Goal: Check status: Check status

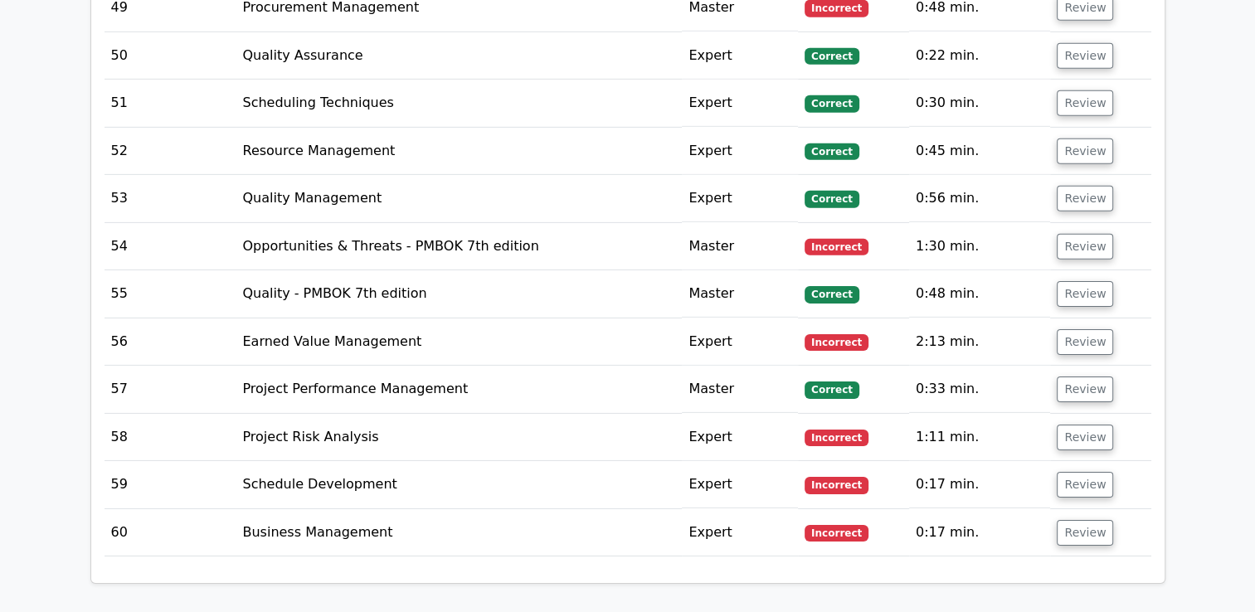
scroll to position [5209, 0]
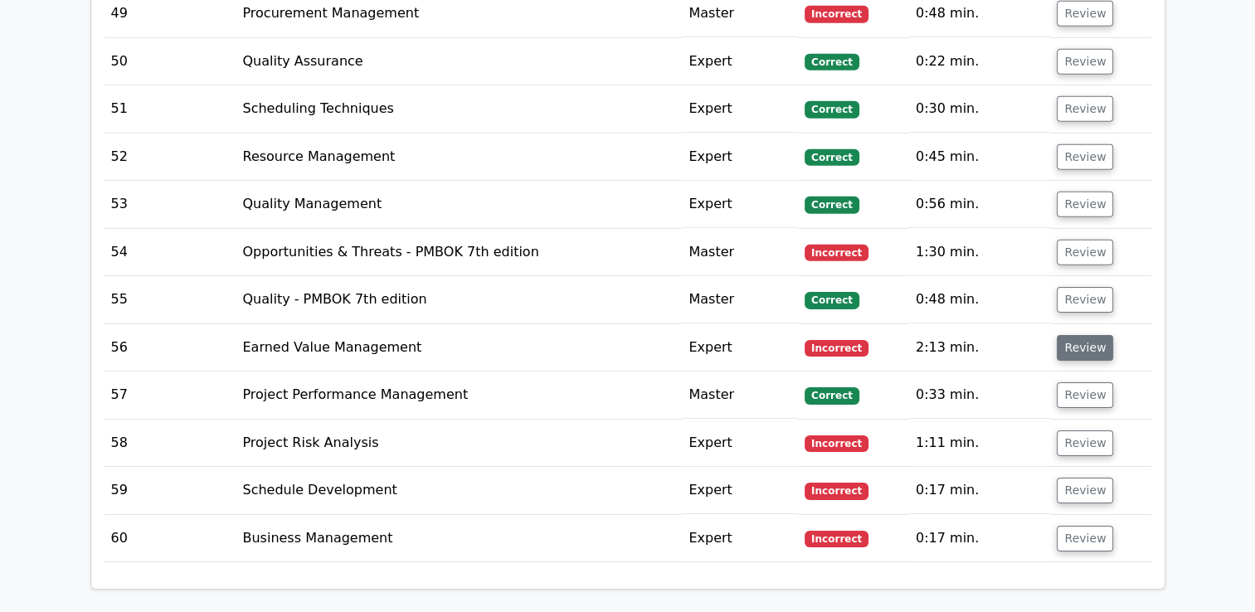
click at [1096, 335] on button "Review" at bounding box center [1085, 348] width 56 height 26
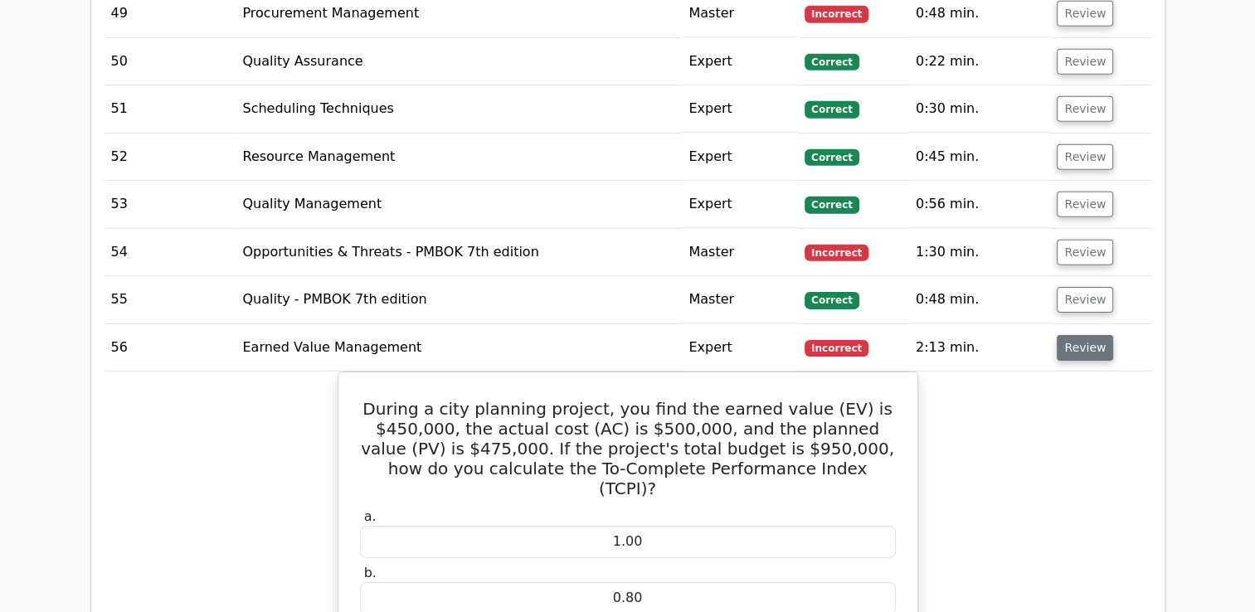
click at [1104, 335] on button "Review" at bounding box center [1085, 348] width 56 height 26
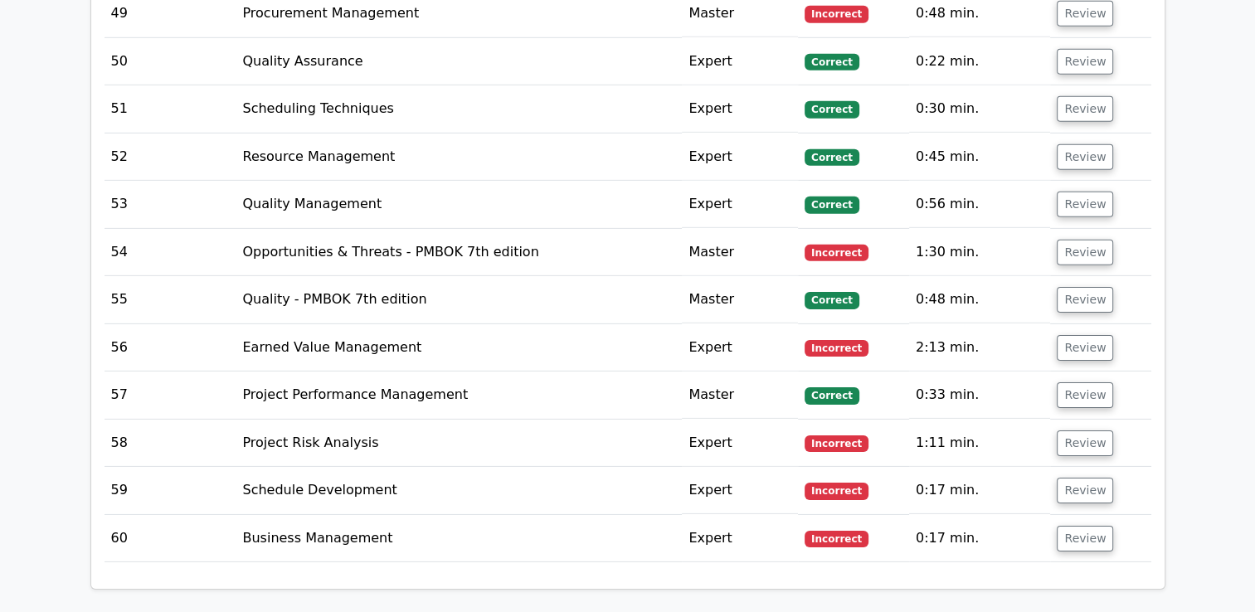
click at [1111, 420] on td "Review" at bounding box center [1100, 443] width 100 height 47
click at [1102, 430] on button "Review" at bounding box center [1085, 443] width 56 height 26
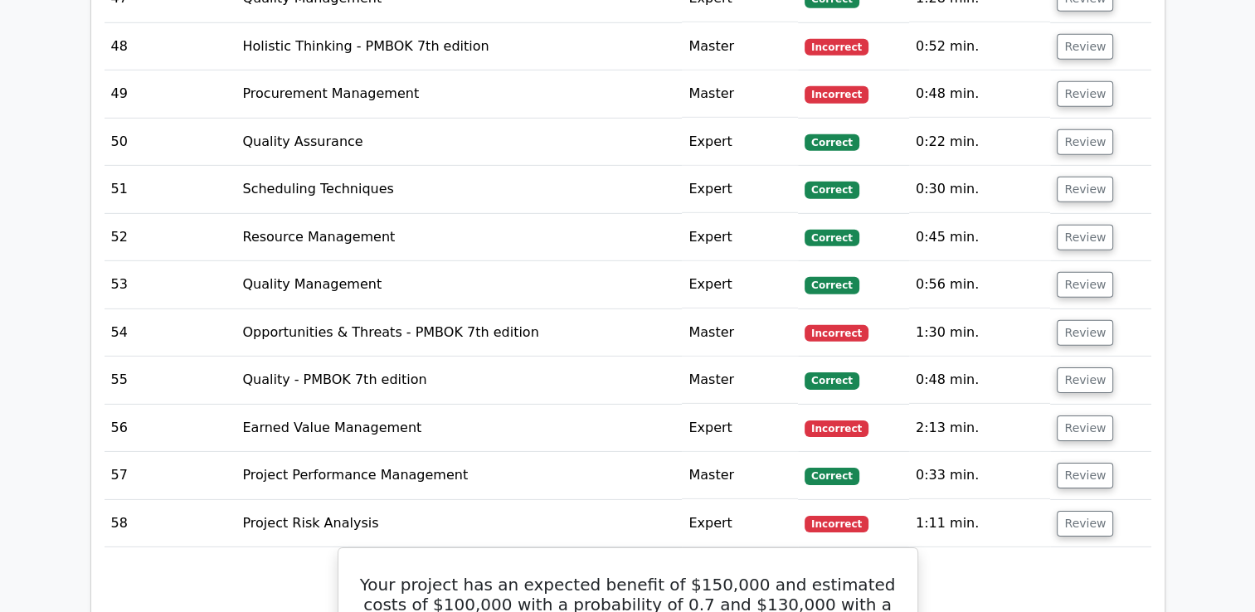
scroll to position [5126, 0]
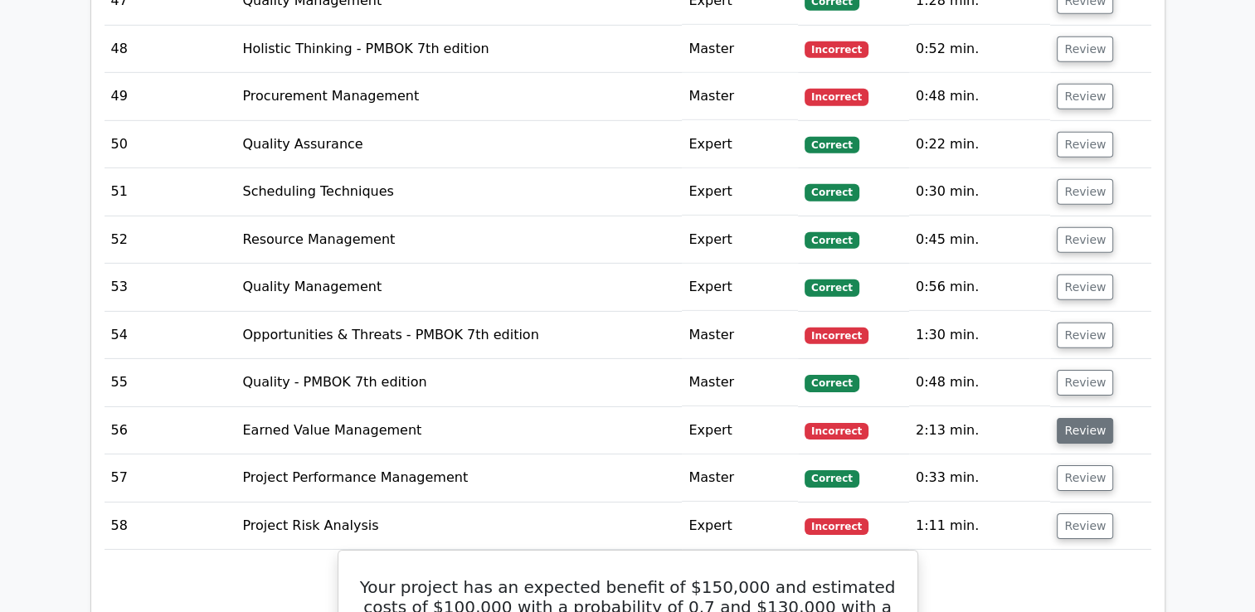
click at [1095, 418] on button "Review" at bounding box center [1085, 431] width 56 height 26
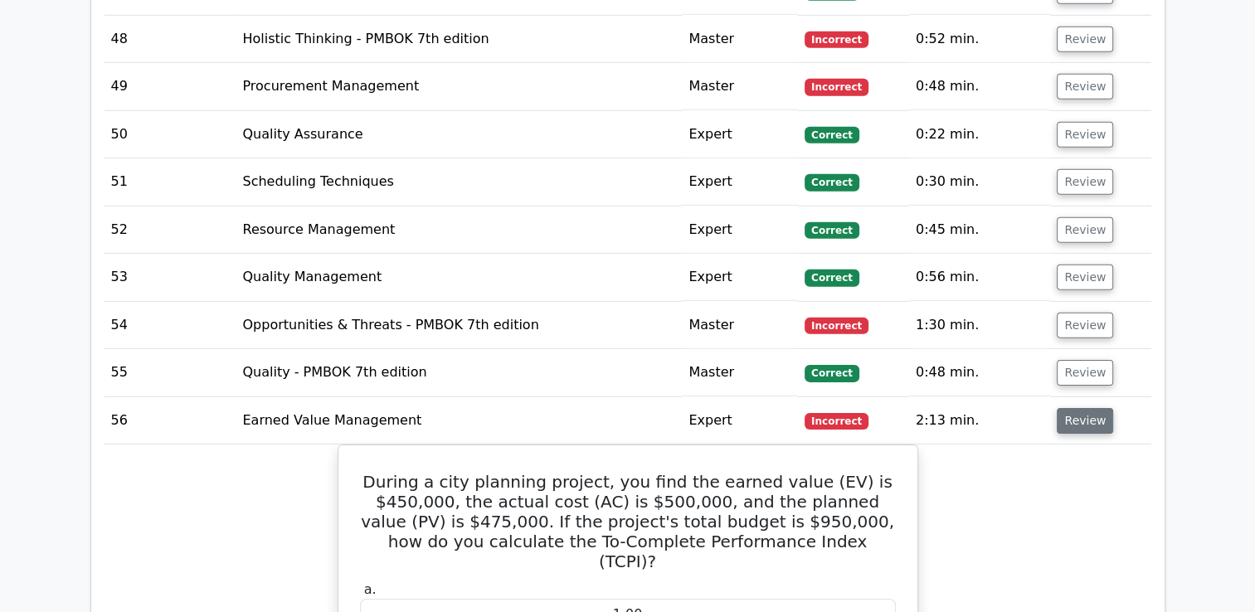
scroll to position [4961, 0]
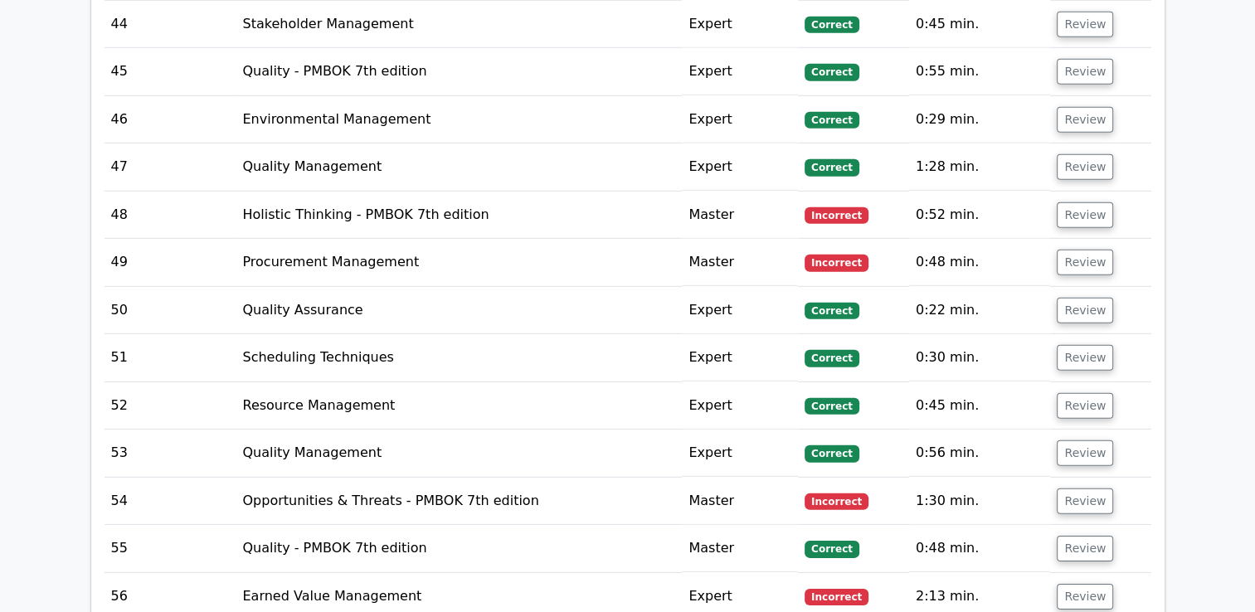
click at [1112, 239] on td "Review" at bounding box center [1100, 262] width 100 height 47
click at [1106, 239] on td "Review" at bounding box center [1100, 262] width 100 height 47
click at [1100, 250] on button "Review" at bounding box center [1085, 263] width 56 height 26
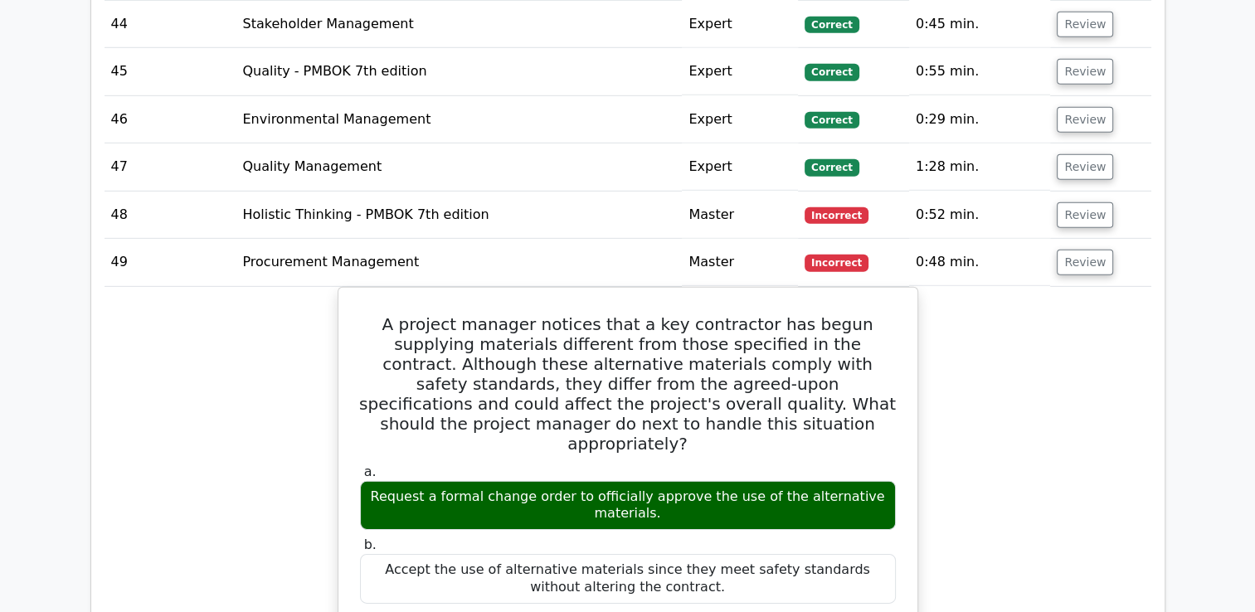
click at [1111, 239] on td "Review" at bounding box center [1100, 262] width 100 height 47
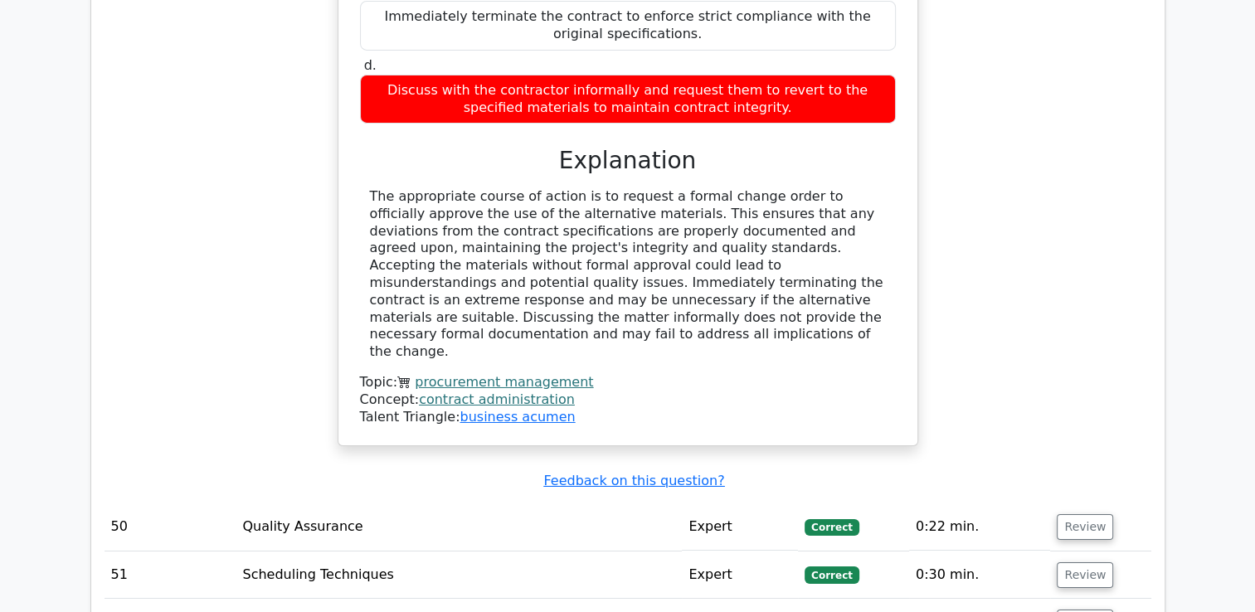
scroll to position [5873, 0]
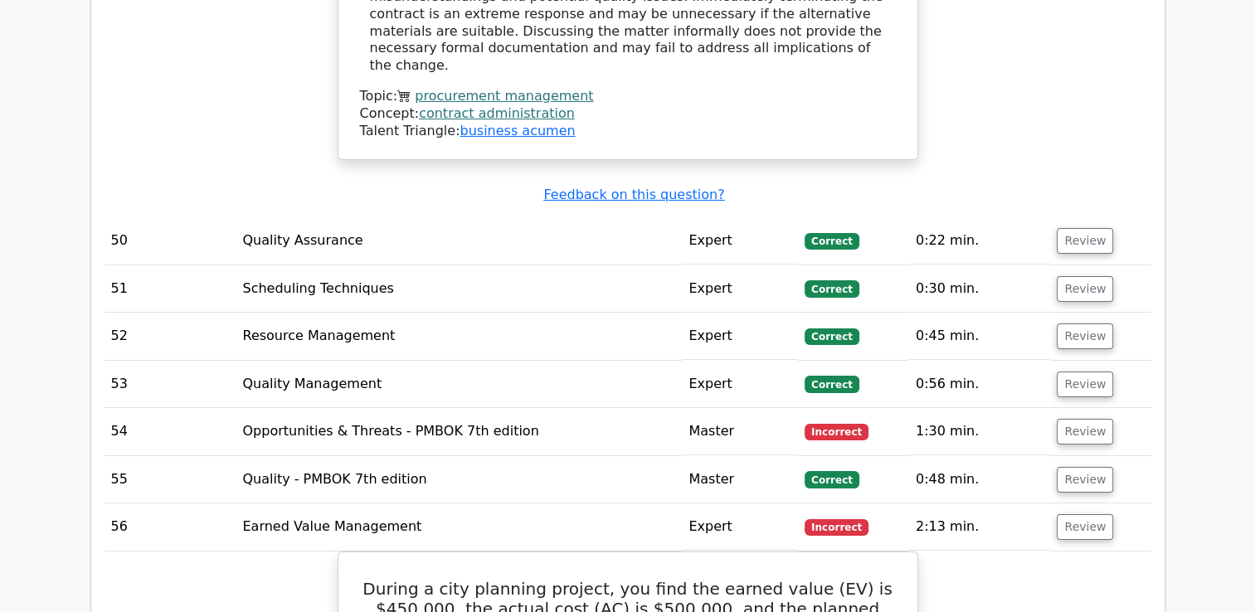
click at [1111, 503] on td "Review" at bounding box center [1100, 526] width 100 height 47
click at [1098, 514] on button "Review" at bounding box center [1085, 527] width 56 height 26
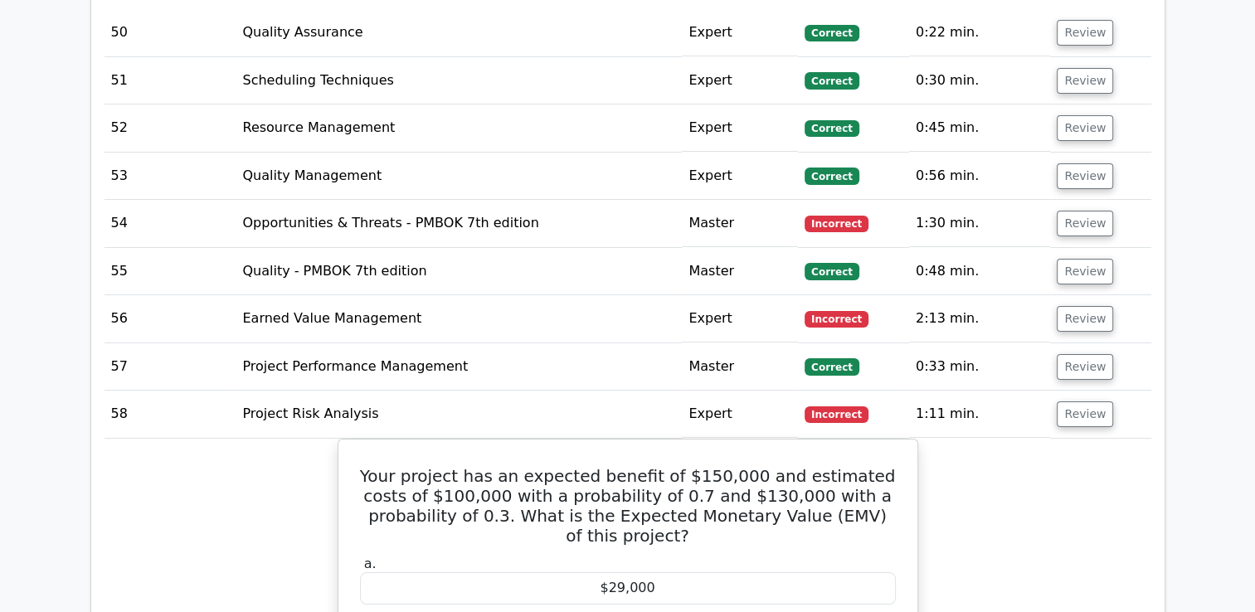
scroll to position [6122, 0]
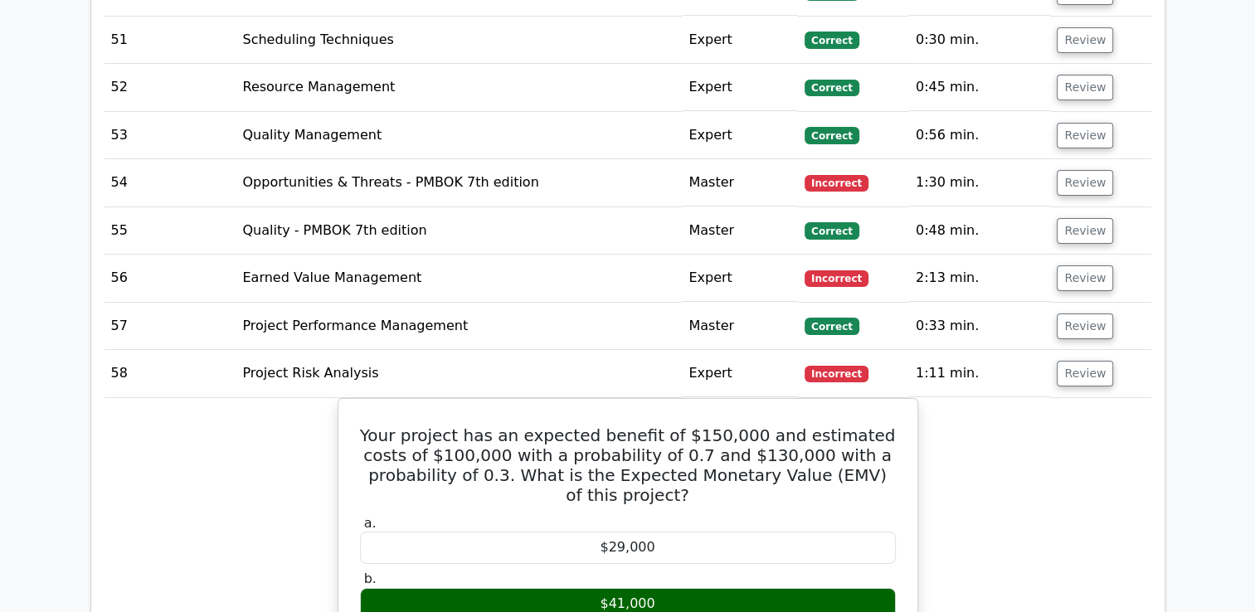
click at [1106, 350] on td "Review" at bounding box center [1100, 373] width 100 height 47
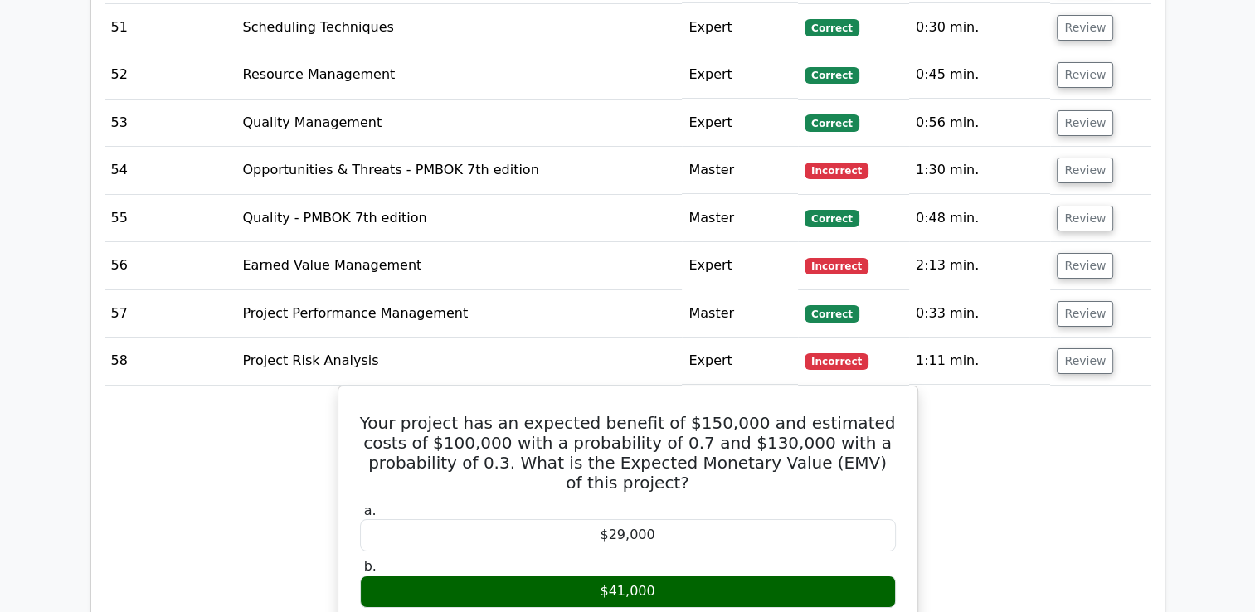
scroll to position [6115, 0]
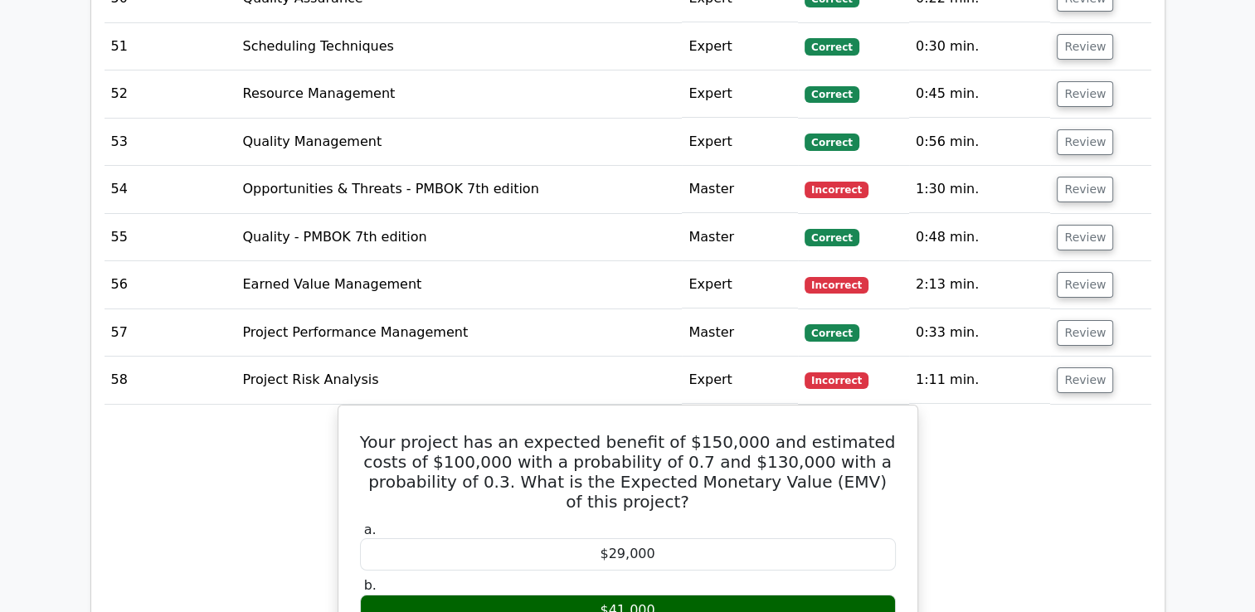
click at [1105, 357] on td "Review" at bounding box center [1100, 380] width 100 height 47
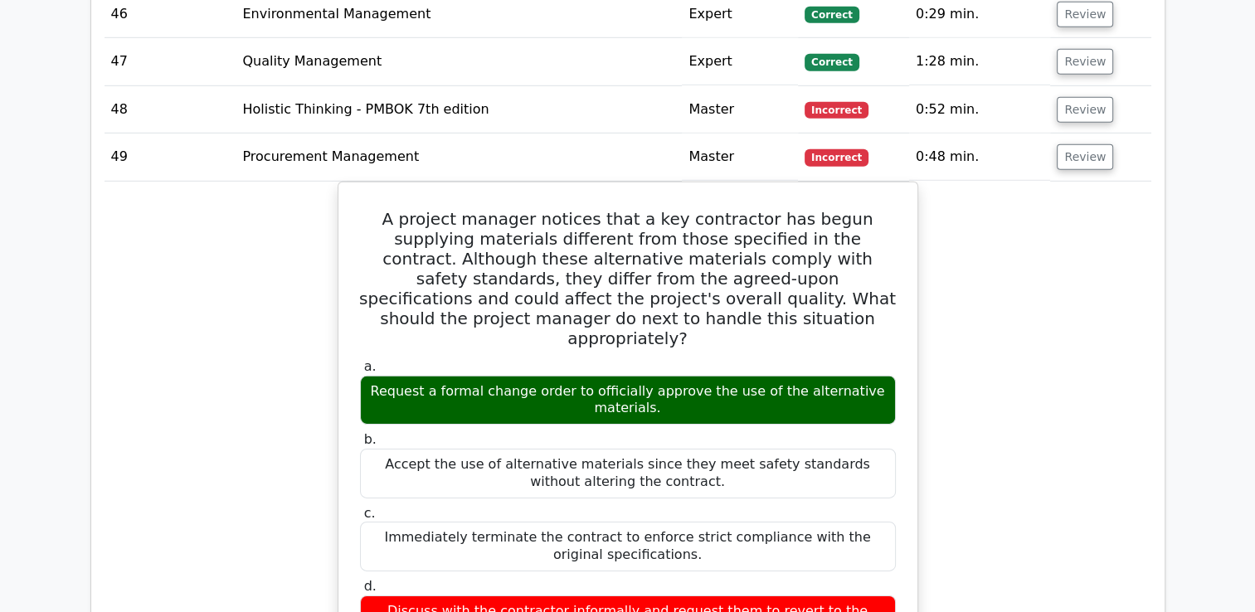
scroll to position [4871, 0]
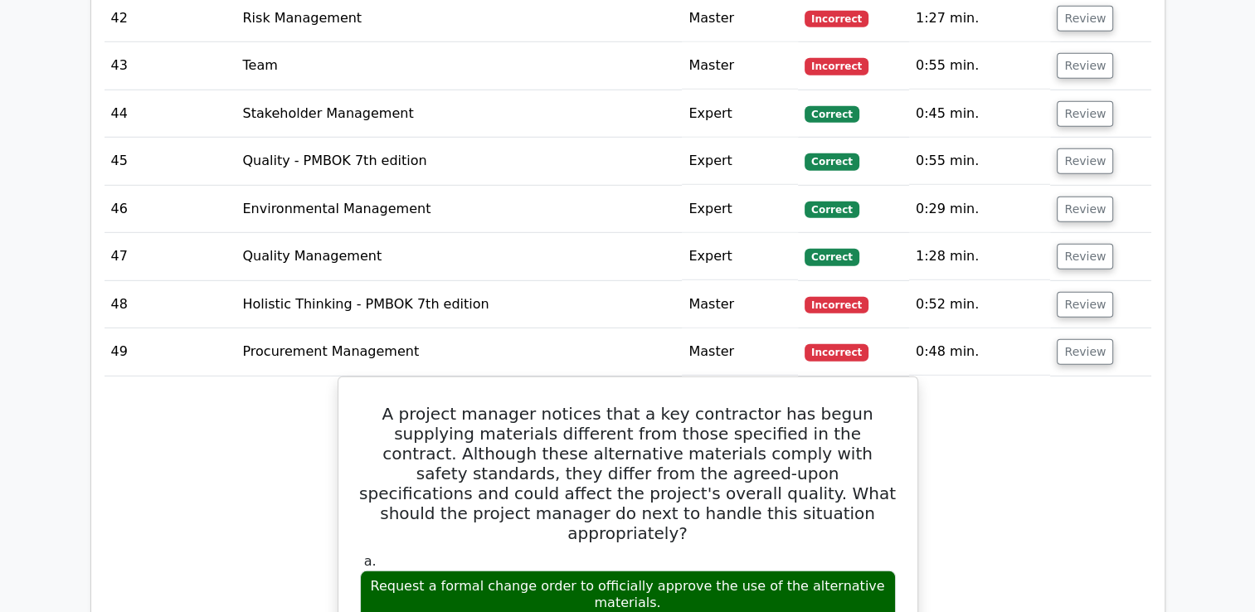
click at [1106, 328] on td "Review" at bounding box center [1100, 351] width 100 height 47
click at [1098, 281] on td "Review" at bounding box center [1100, 304] width 100 height 47
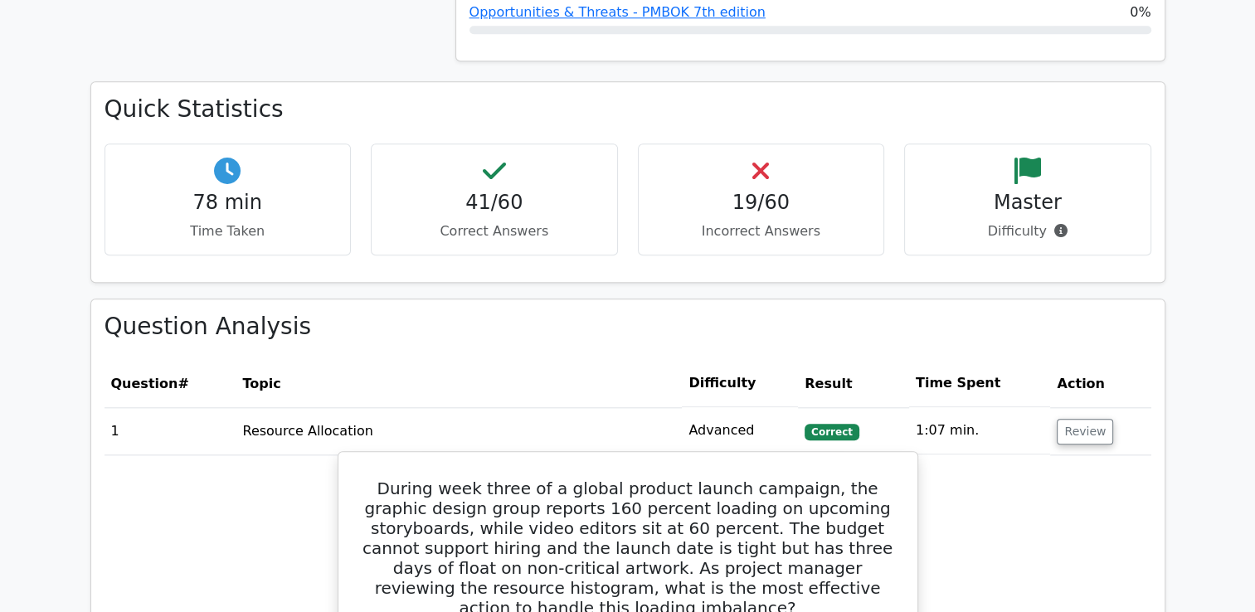
scroll to position [1636, 0]
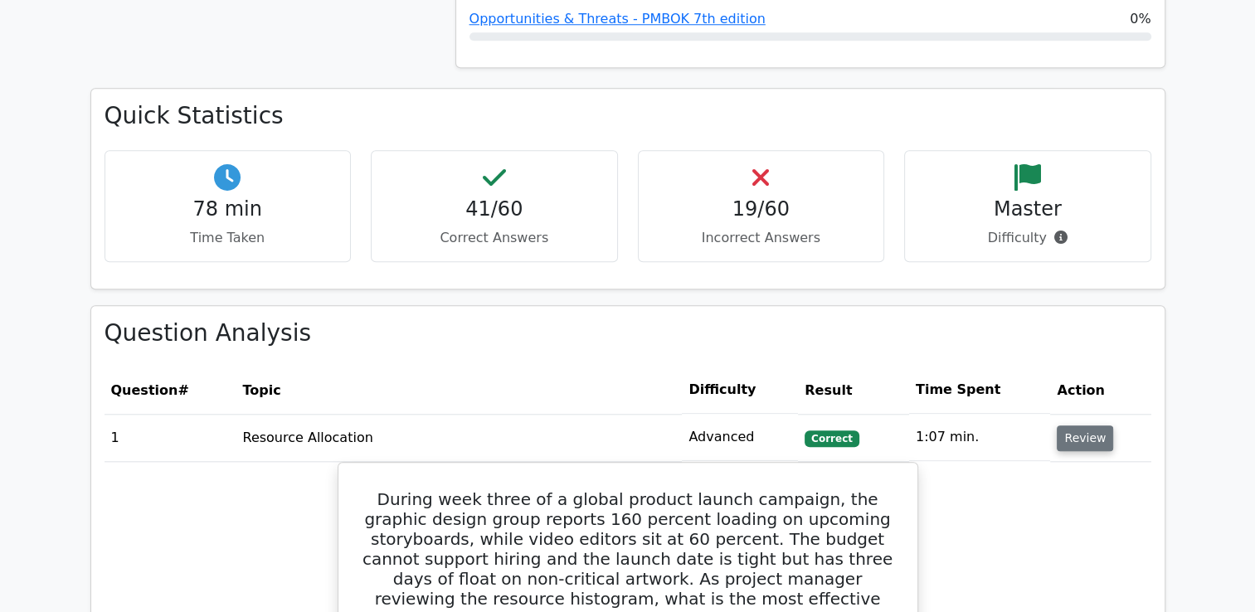
click at [1104, 436] on button "Review" at bounding box center [1085, 438] width 56 height 26
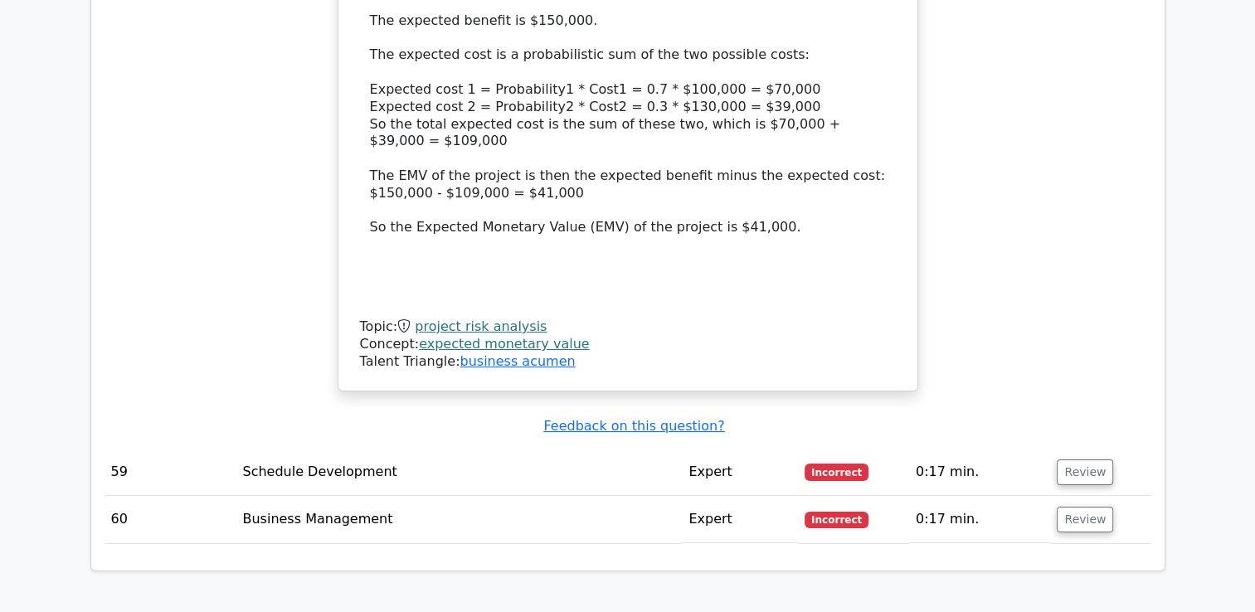
scroll to position [6307, 0]
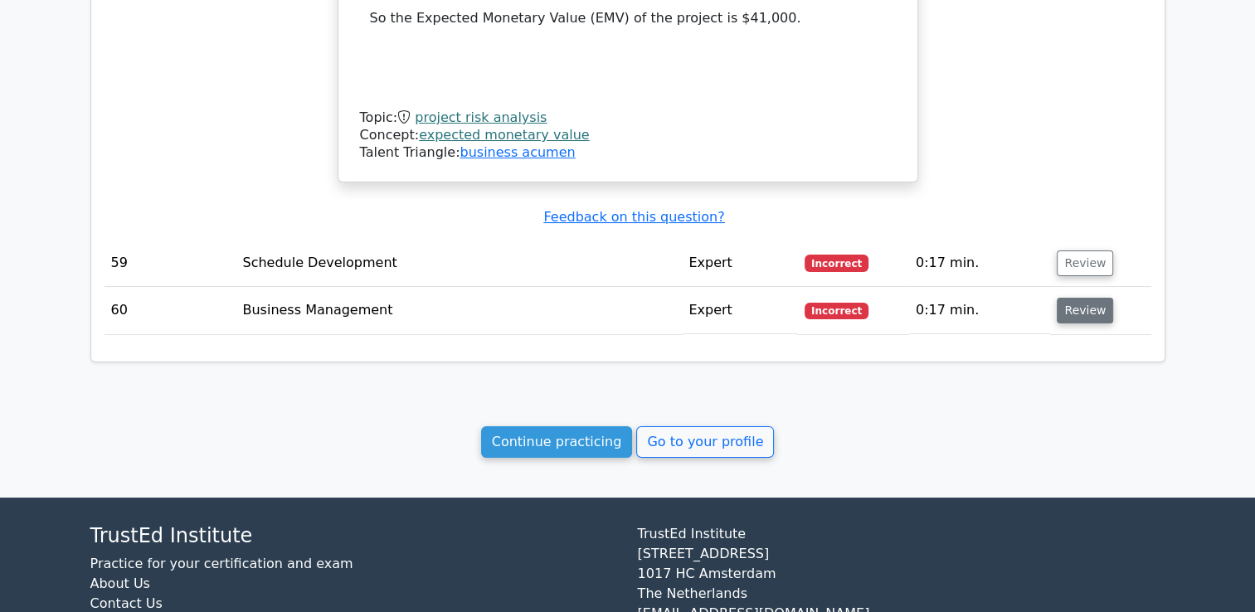
click at [1099, 298] on button "Review" at bounding box center [1085, 311] width 56 height 26
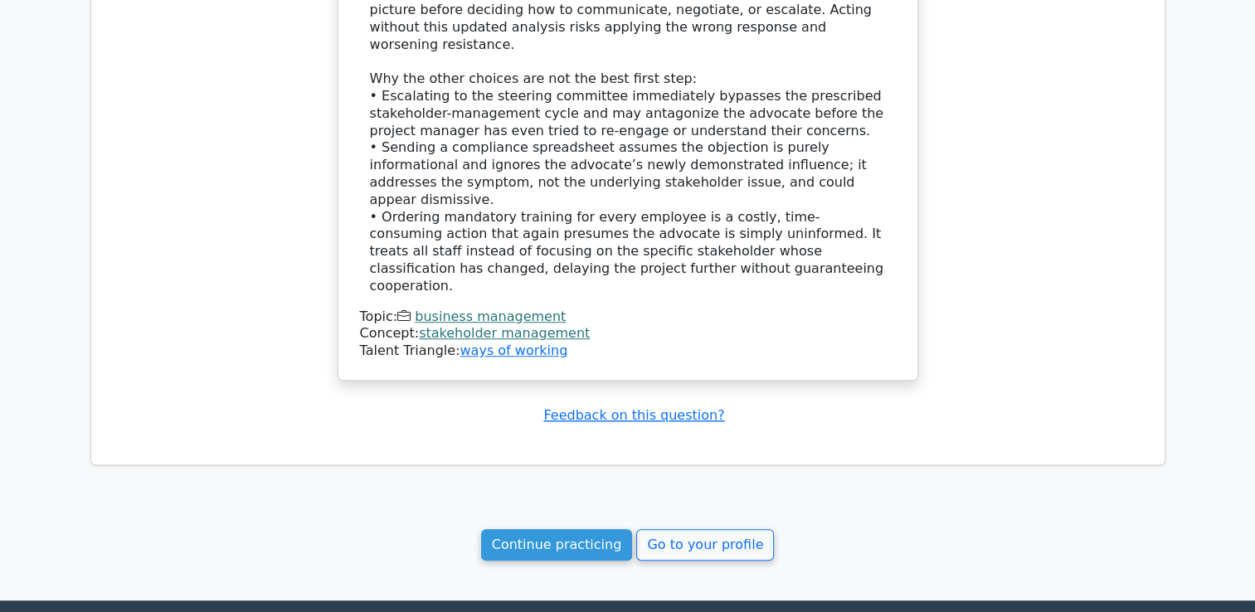
scroll to position [7355, 0]
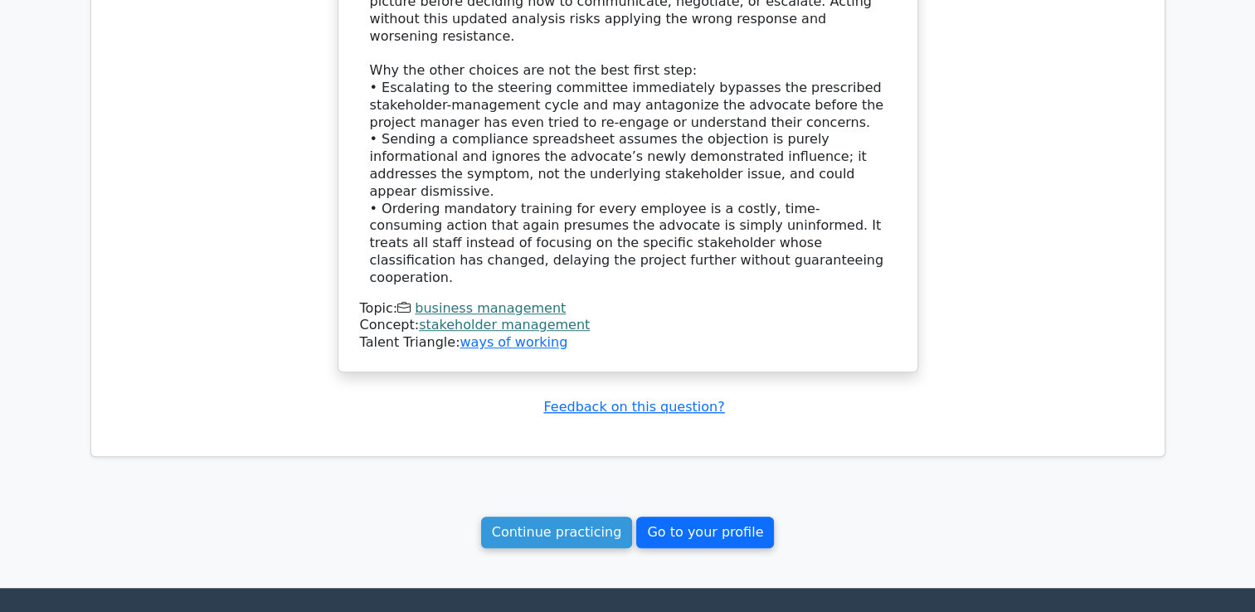
click at [739, 517] on link "Go to your profile" at bounding box center [705, 533] width 138 height 32
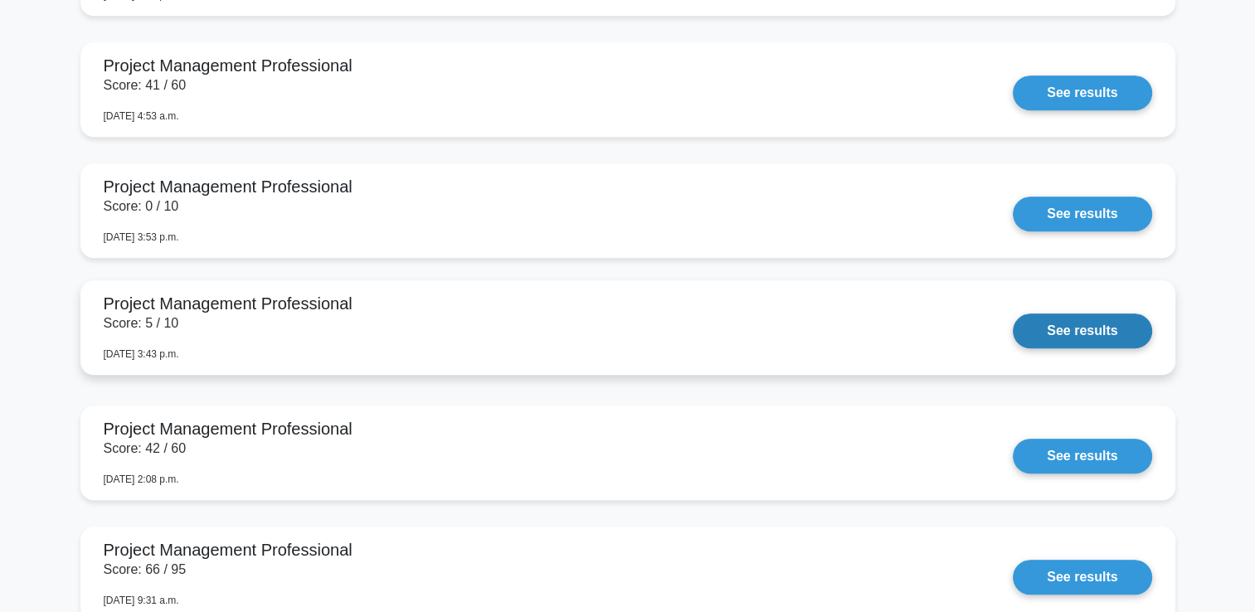
scroll to position [1327, 0]
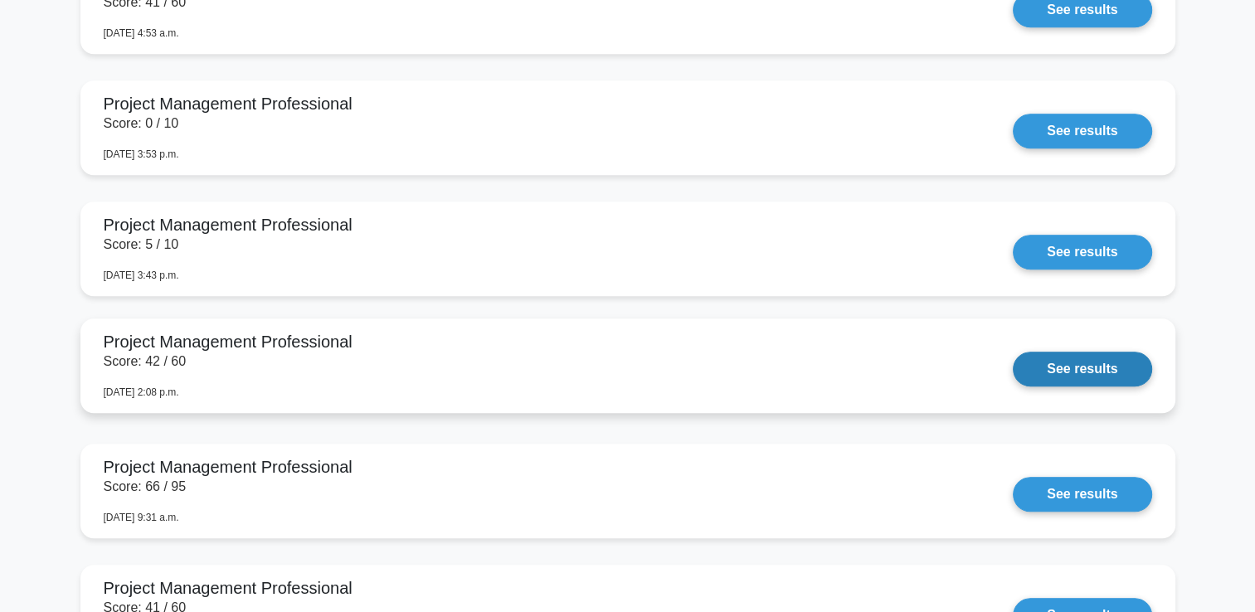
click at [1088, 370] on link "See results" at bounding box center [1082, 369] width 139 height 35
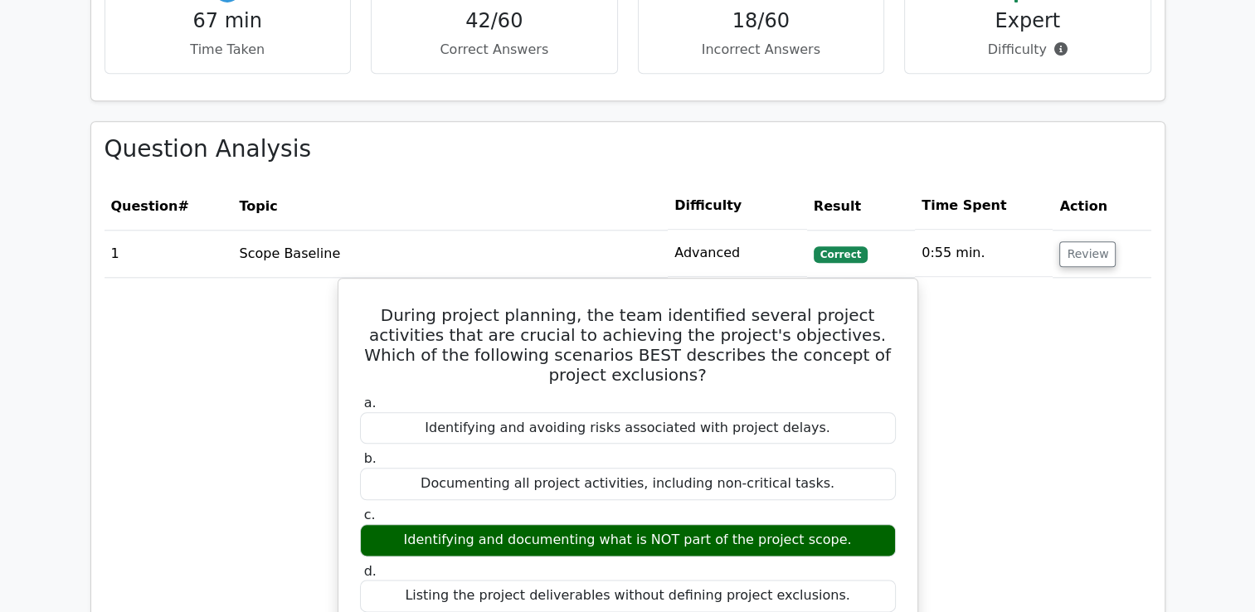
scroll to position [1908, 0]
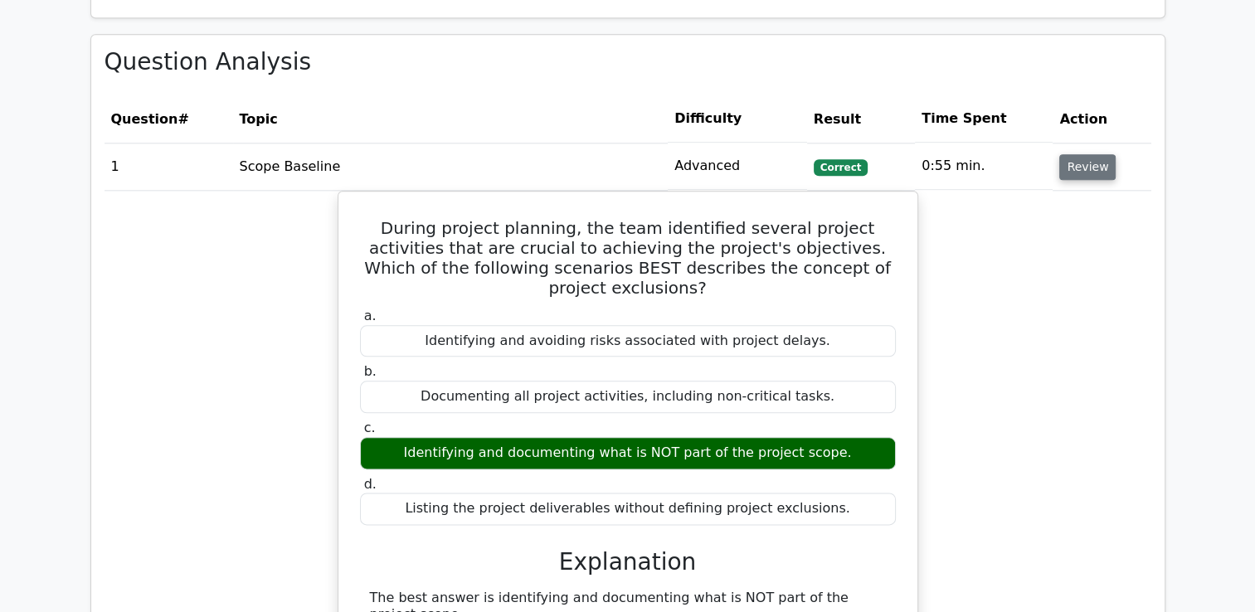
click at [1081, 168] on button "Review" at bounding box center [1087, 167] width 56 height 26
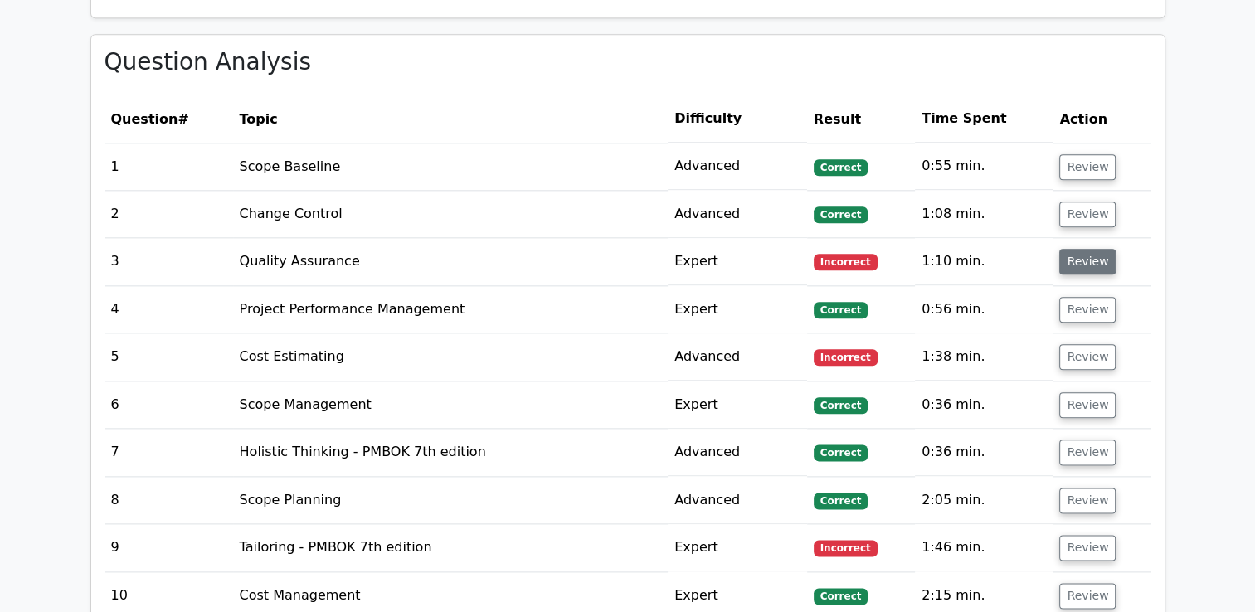
click at [1077, 262] on button "Review" at bounding box center [1087, 262] width 56 height 26
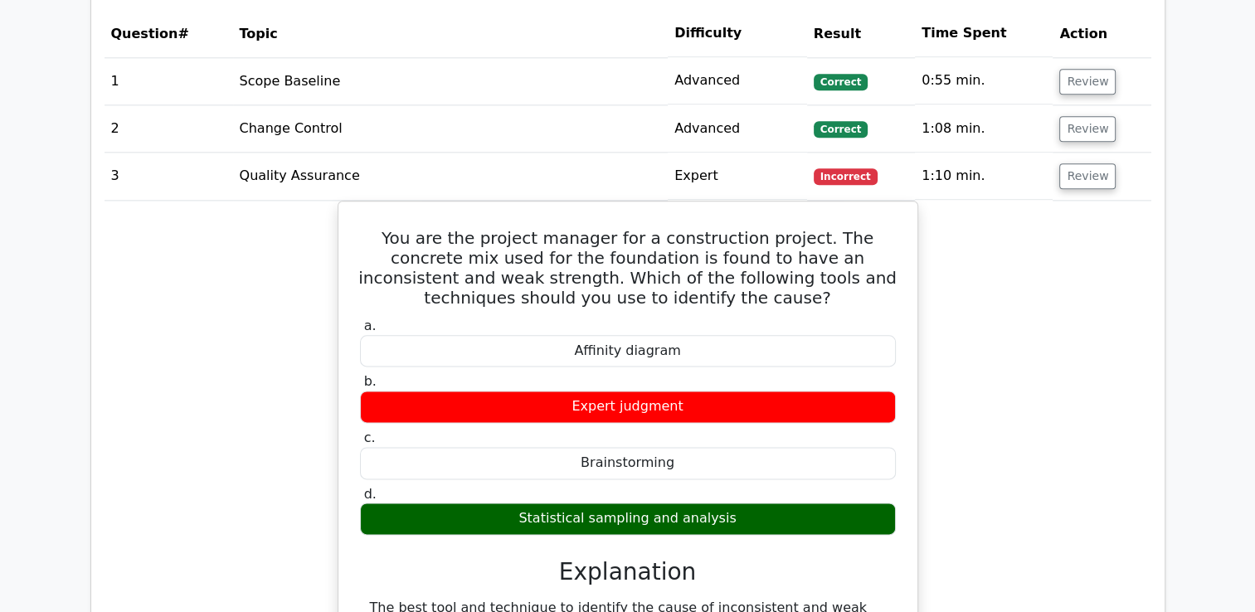
scroll to position [1991, 0]
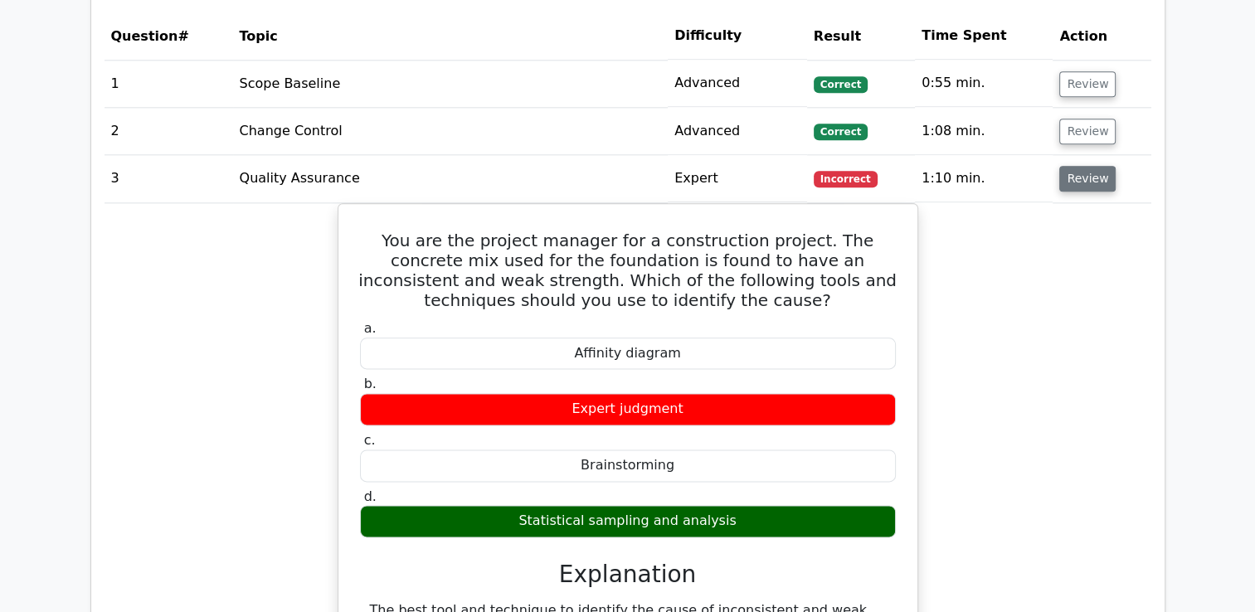
click at [1081, 182] on button "Review" at bounding box center [1087, 179] width 56 height 26
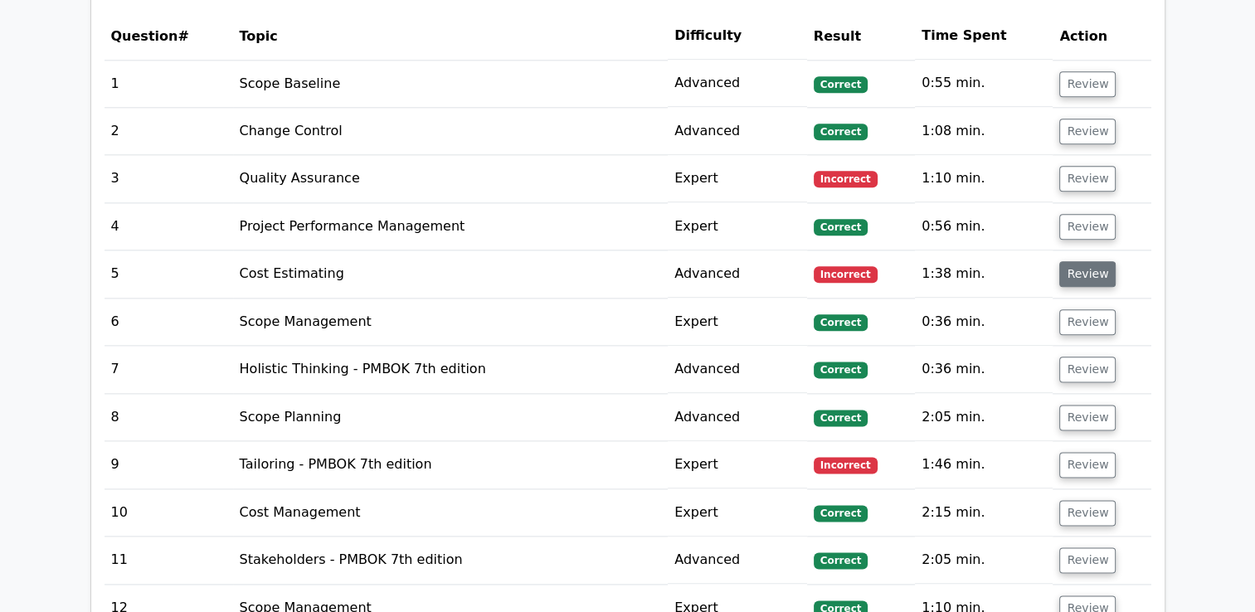
click at [1088, 273] on button "Review" at bounding box center [1087, 274] width 56 height 26
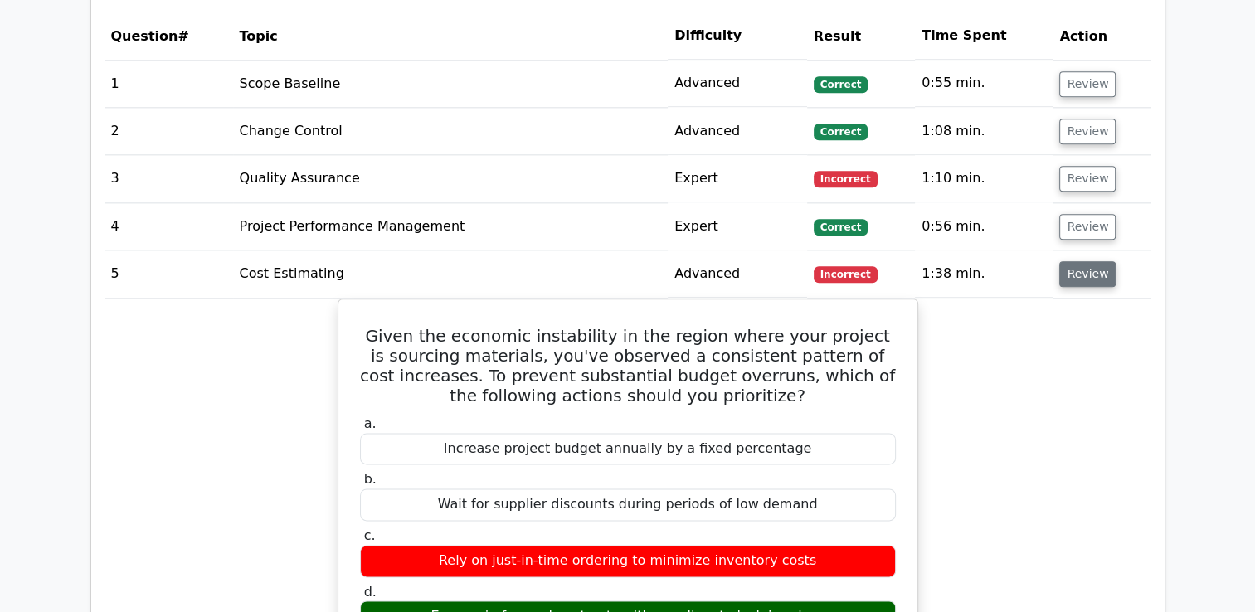
click at [1082, 279] on button "Review" at bounding box center [1087, 274] width 56 height 26
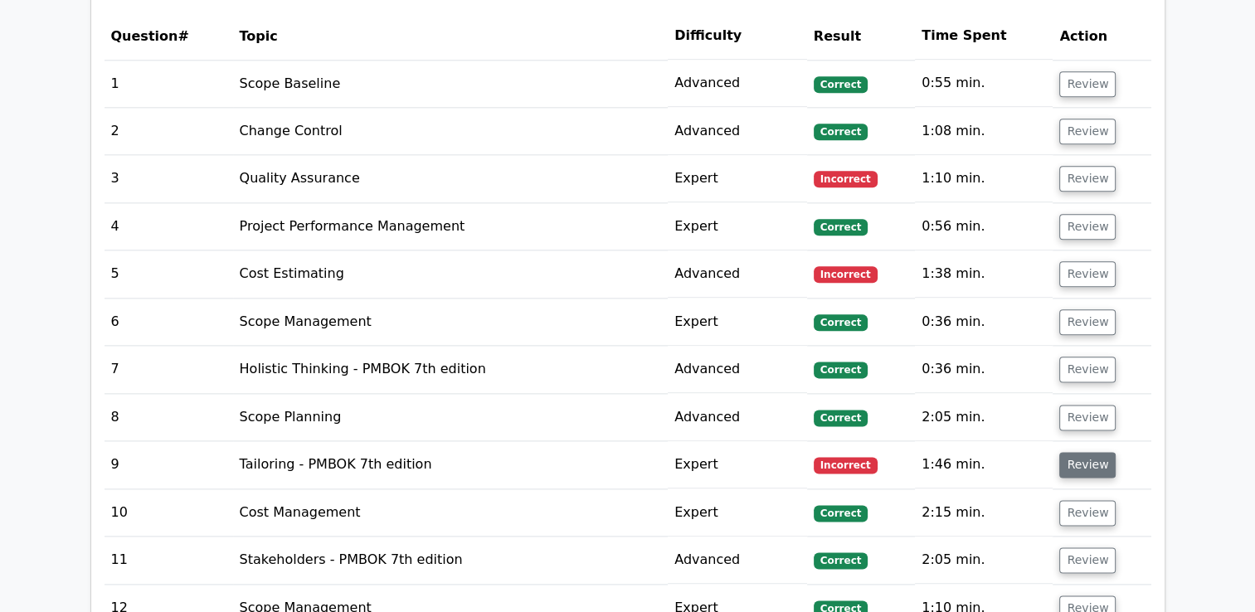
click at [1082, 458] on button "Review" at bounding box center [1087, 465] width 56 height 26
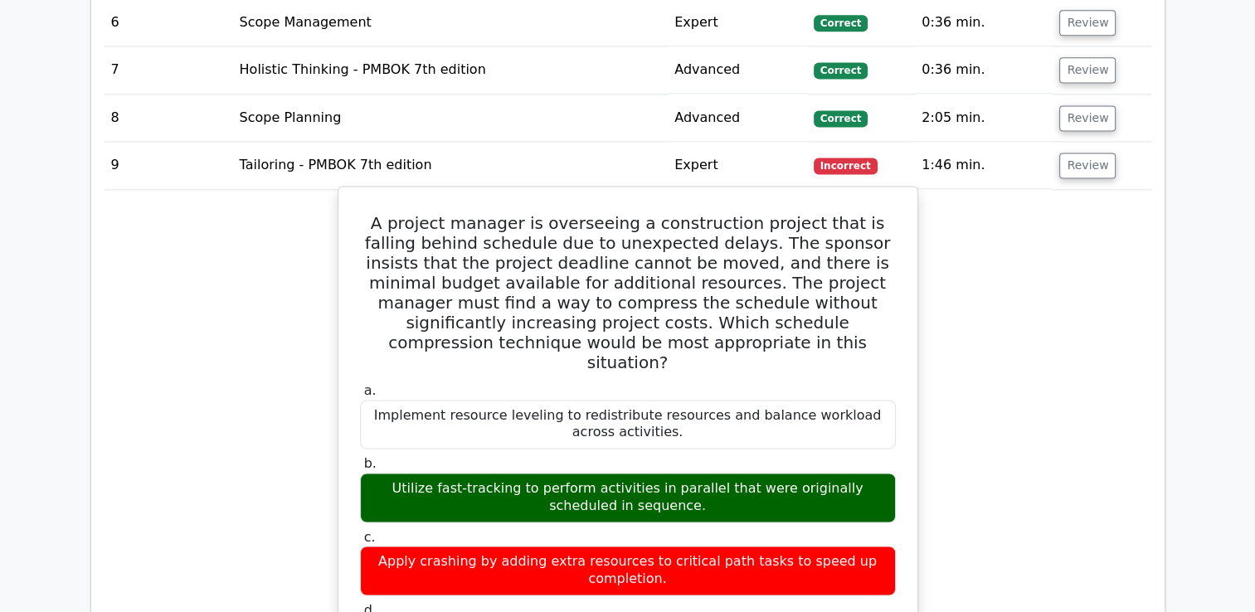
scroll to position [2322, 0]
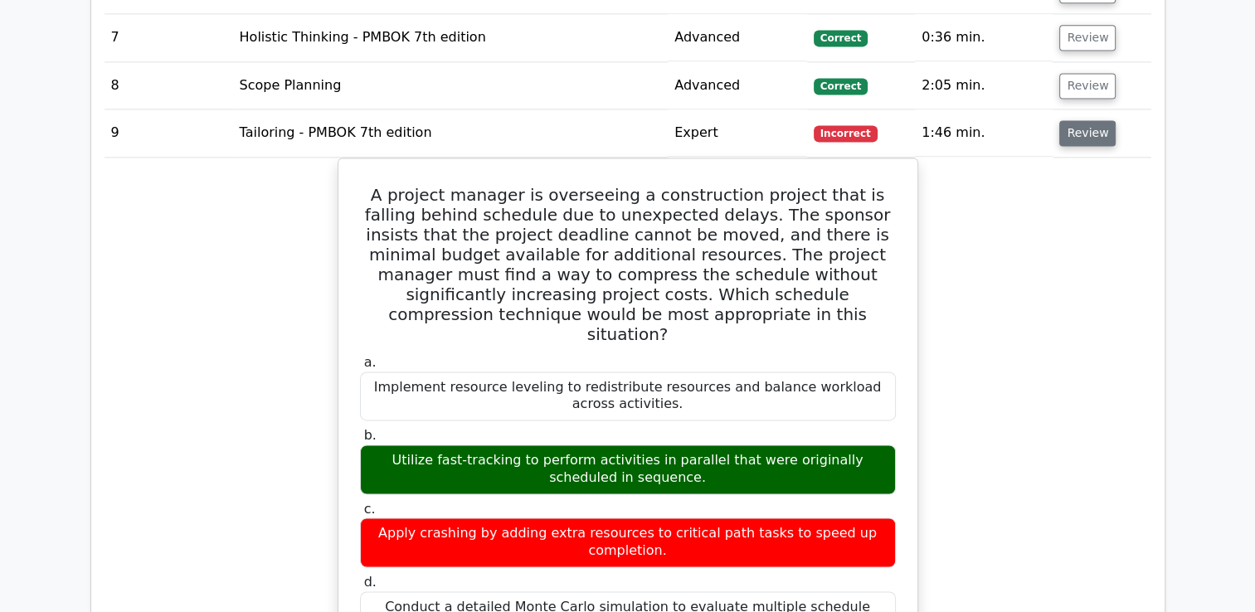
click at [1068, 141] on button "Review" at bounding box center [1087, 133] width 56 height 26
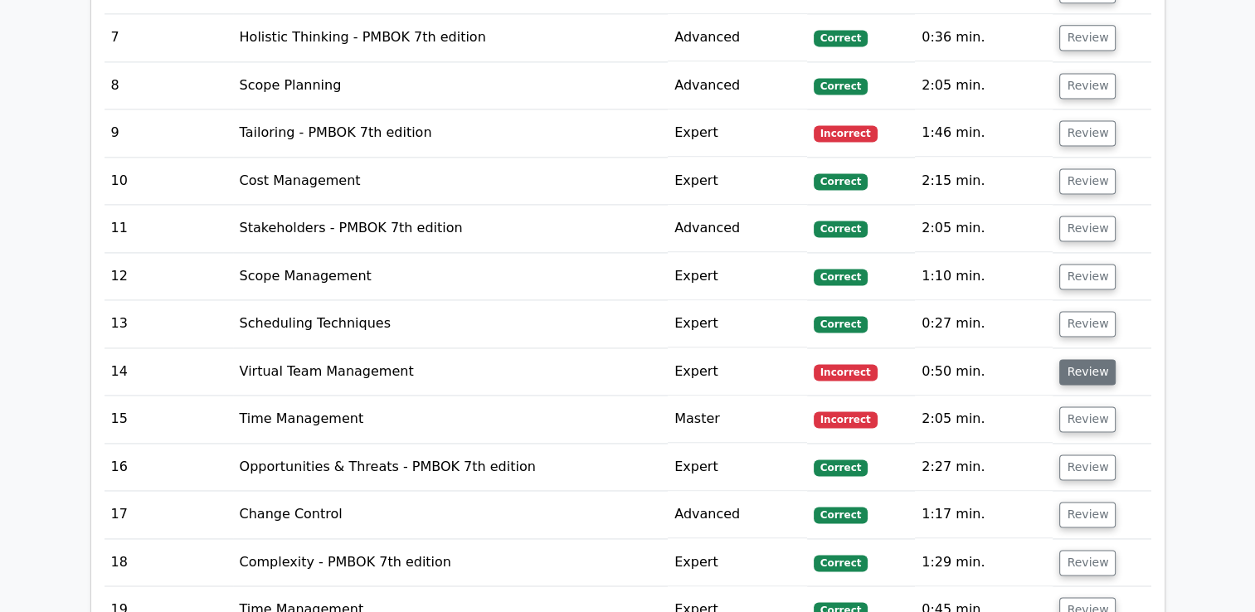
click at [1069, 366] on button "Review" at bounding box center [1087, 372] width 56 height 26
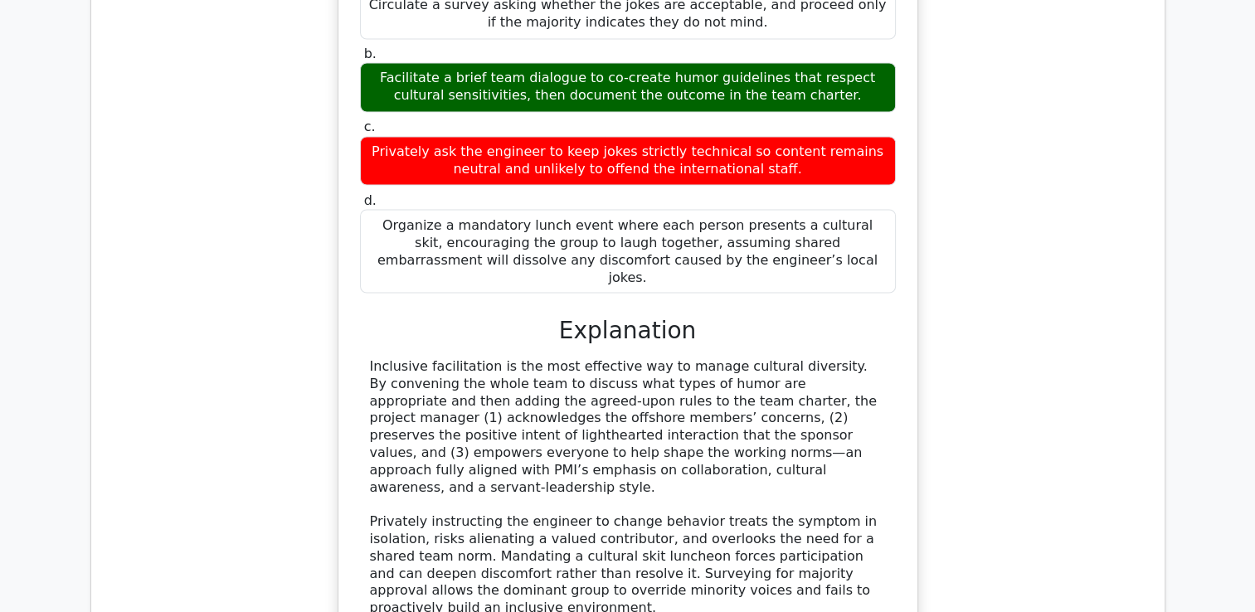
scroll to position [2986, 0]
